Goal: Navigation & Orientation: Find specific page/section

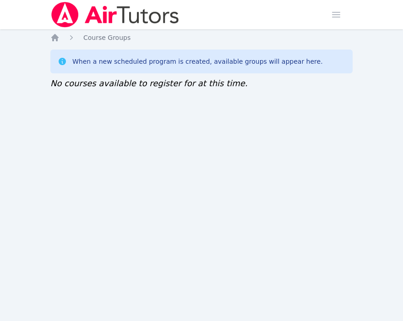
click at [108, 109] on div "Home Sessions Study Groups Students Messages Open user menu Sokha Lee Open main…" at bounding box center [201, 160] width 403 height 321
